Goal: Navigation & Orientation: Find specific page/section

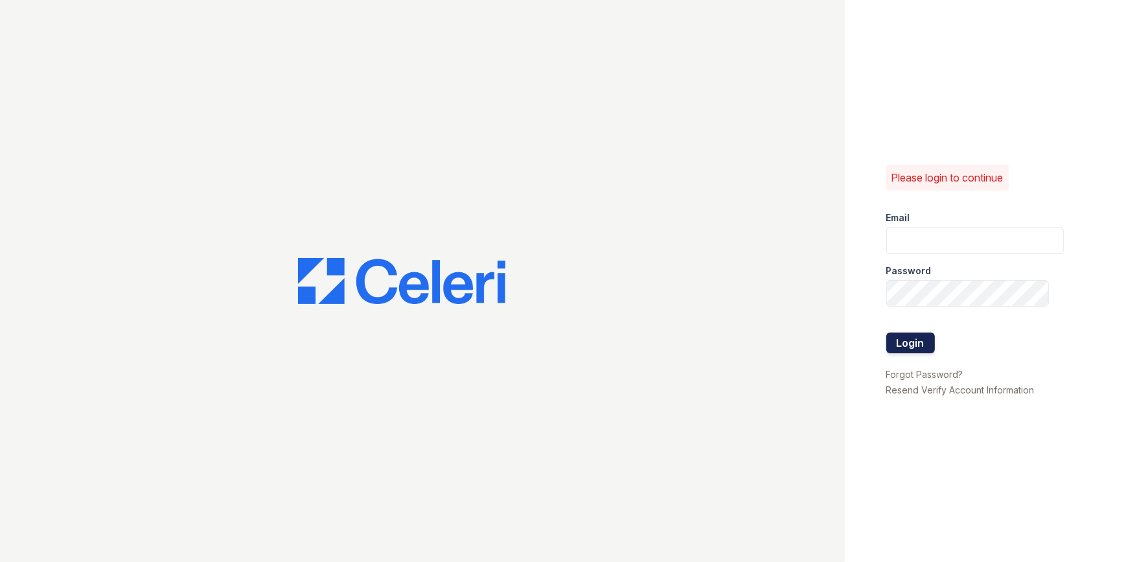
type input "harlowasst@fgcompanies.com"
click at [900, 349] on button "Login" at bounding box center [910, 342] width 49 height 21
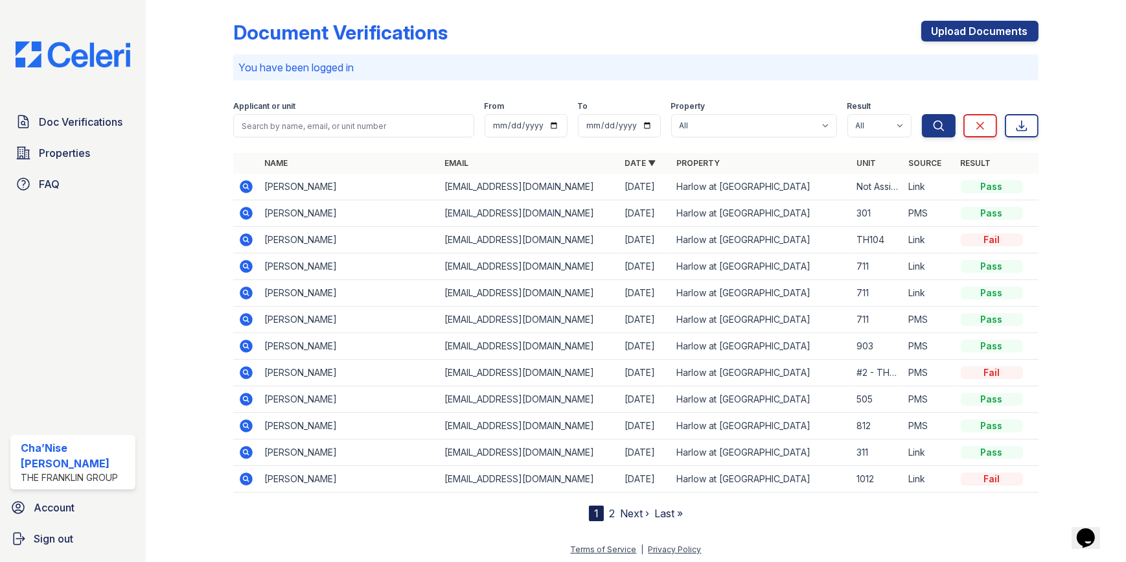
scroll to position [6, 0]
click at [620, 512] on link "Next ›" at bounding box center [634, 511] width 29 height 13
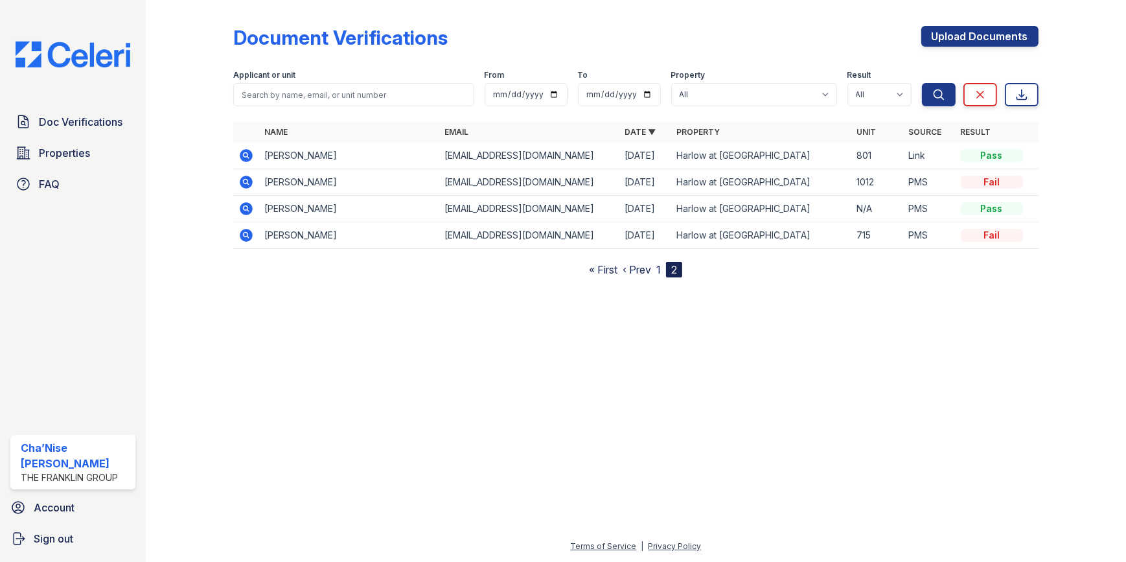
click at [633, 270] on link "‹ Prev" at bounding box center [637, 269] width 29 height 13
